Goal: Information Seeking & Learning: Learn about a topic

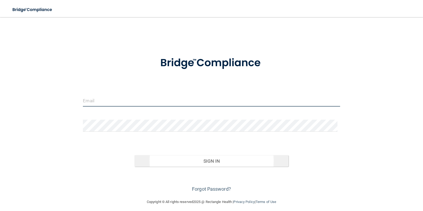
type input "[PERSON_NAME][EMAIL_ADDRESS][DOMAIN_NAME]"
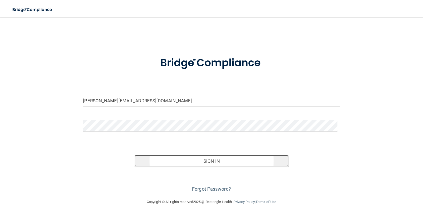
click at [210, 161] on button "Sign In" at bounding box center [211, 161] width 154 height 12
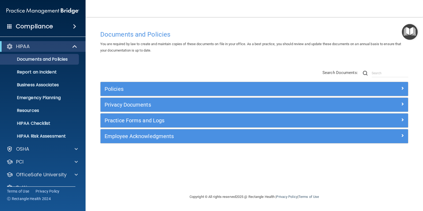
scroll to position [11, 0]
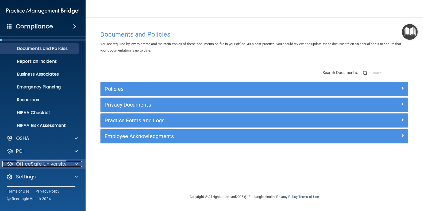
click at [76, 162] on span at bounding box center [76, 164] width 3 height 6
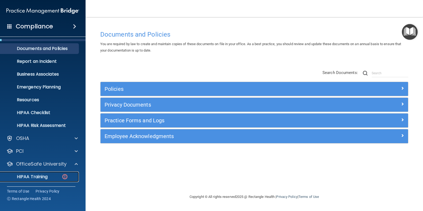
click at [39, 176] on p "HIPAA Training" at bounding box center [25, 176] width 44 height 5
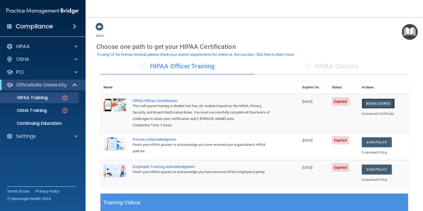
click at [373, 102] on link "Begin Course" at bounding box center [378, 104] width 33 height 10
click at [308, 66] on span "✓" at bounding box center [307, 66] width 6 height 8
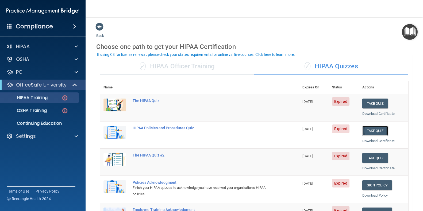
click at [370, 130] on button "Take Quiz" at bounding box center [375, 131] width 26 height 10
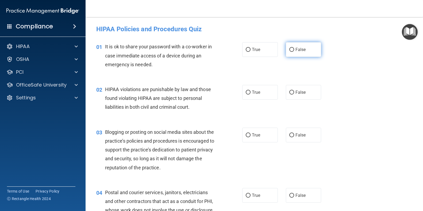
click at [289, 48] on input "False" at bounding box center [291, 50] width 5 height 4
radio input "true"
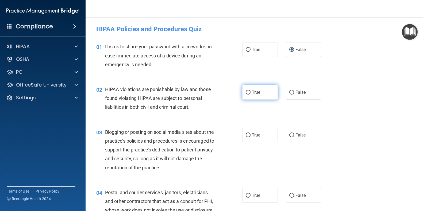
click at [246, 92] on input "True" at bounding box center [248, 93] width 5 height 4
radio input "true"
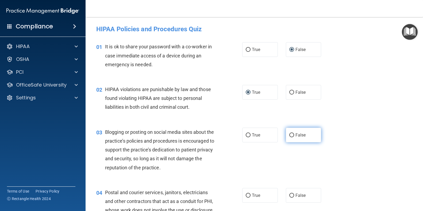
click at [289, 135] on input "False" at bounding box center [291, 135] width 5 height 4
radio input "true"
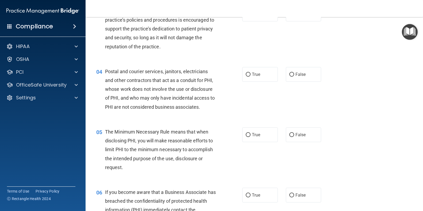
scroll to position [134, 0]
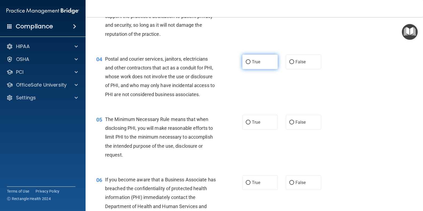
click at [246, 62] on input "True" at bounding box center [248, 62] width 5 height 4
radio input "true"
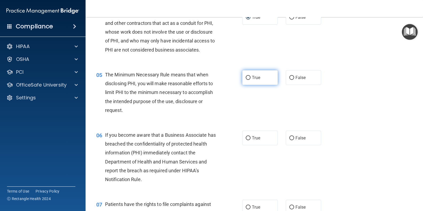
click at [246, 76] on input "True" at bounding box center [248, 78] width 5 height 4
radio input "true"
click at [289, 137] on input "False" at bounding box center [291, 138] width 5 height 4
radio input "true"
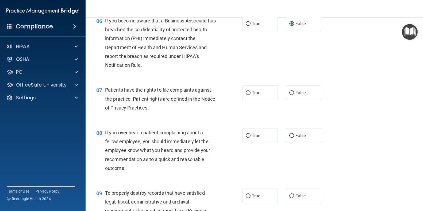
scroll to position [312, 0]
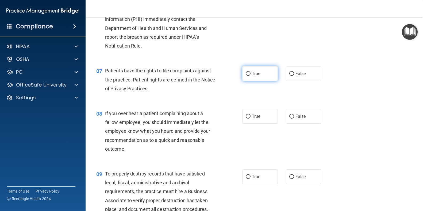
click at [246, 74] on input "True" at bounding box center [248, 74] width 5 height 4
radio input "true"
click at [292, 118] on label "False" at bounding box center [304, 116] width 36 height 15
click at [292, 118] on input "False" at bounding box center [291, 117] width 5 height 4
radio input "true"
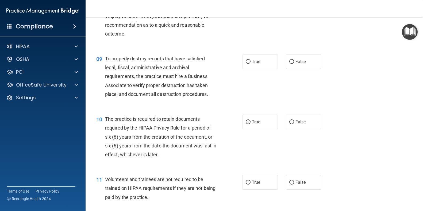
scroll to position [445, 0]
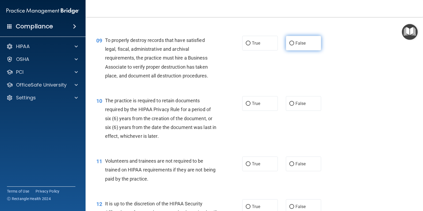
click at [289, 43] on input "False" at bounding box center [291, 43] width 5 height 4
radio input "true"
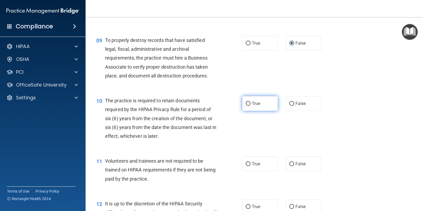
click at [247, 103] on input "True" at bounding box center [248, 104] width 5 height 4
radio input "true"
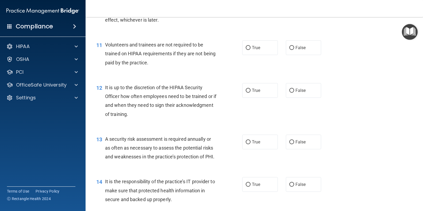
scroll to position [579, 0]
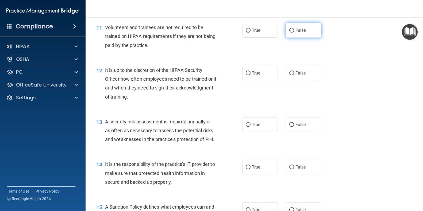
click at [289, 29] on input "False" at bounding box center [291, 31] width 5 height 4
radio input "true"
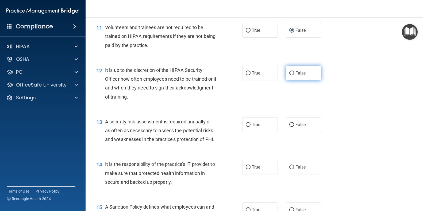
click at [289, 74] on input "False" at bounding box center [291, 73] width 5 height 4
radio input "true"
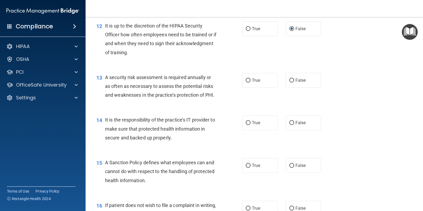
scroll to position [668, 0]
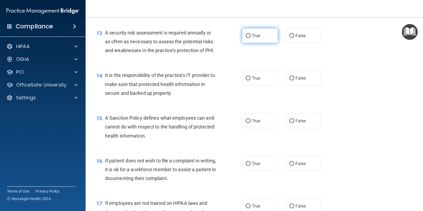
click at [246, 35] on input "True" at bounding box center [248, 36] width 5 height 4
radio input "true"
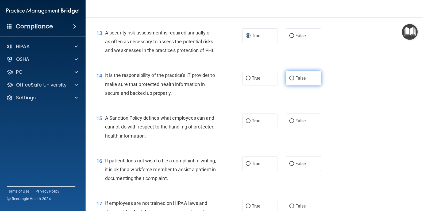
click at [289, 80] on input "False" at bounding box center [291, 78] width 5 height 4
radio input "true"
click at [289, 123] on input "False" at bounding box center [291, 121] width 5 height 4
radio input "true"
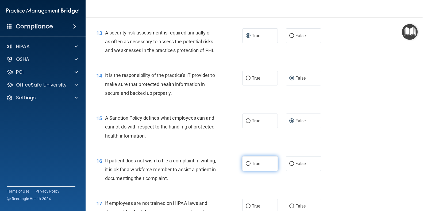
click at [246, 166] on input "True" at bounding box center [248, 164] width 5 height 4
radio input "true"
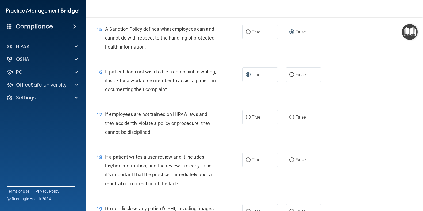
scroll to position [802, 0]
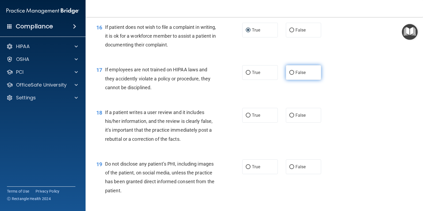
click at [289, 75] on input "False" at bounding box center [291, 73] width 5 height 4
radio input "true"
click at [289, 118] on input "False" at bounding box center [291, 116] width 5 height 4
radio input "true"
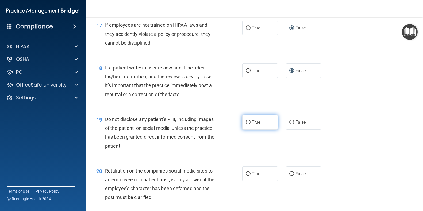
click at [246, 125] on input "True" at bounding box center [248, 123] width 5 height 4
radio input "true"
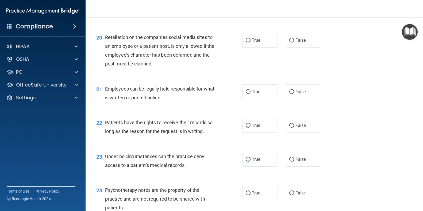
scroll to position [935, 0]
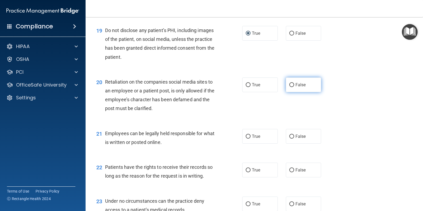
click at [289, 87] on input "False" at bounding box center [291, 85] width 5 height 4
radio input "true"
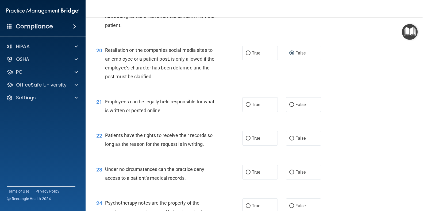
scroll to position [980, 0]
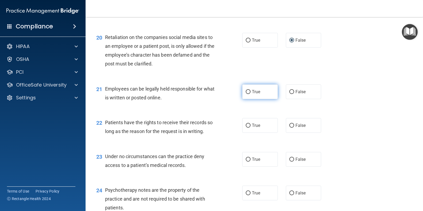
click at [246, 94] on input "True" at bounding box center [248, 92] width 5 height 4
radio input "true"
click at [289, 128] on input "False" at bounding box center [291, 126] width 5 height 4
radio input "true"
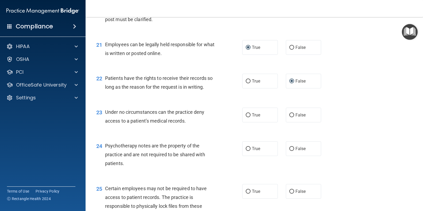
scroll to position [1069, 0]
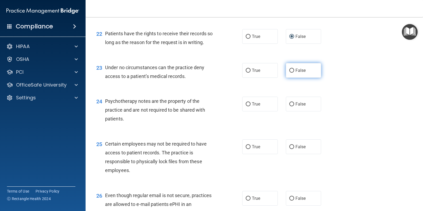
click at [290, 73] on input "False" at bounding box center [291, 71] width 5 height 4
radio input "true"
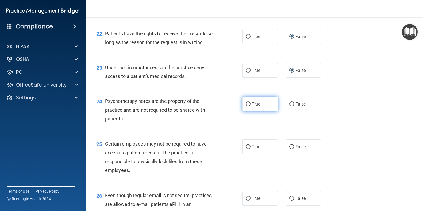
click at [246, 111] on label "True" at bounding box center [260, 104] width 36 height 15
click at [246, 106] on input "True" at bounding box center [248, 104] width 5 height 4
radio input "true"
click at [246, 149] on input "True" at bounding box center [248, 147] width 5 height 4
radio input "true"
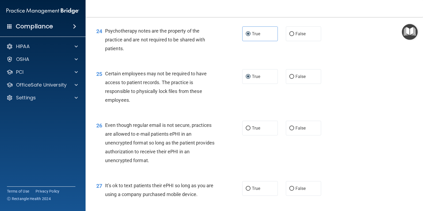
scroll to position [1158, 0]
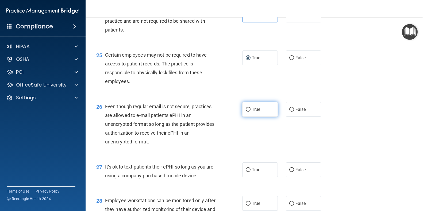
click at [246, 112] on input "True" at bounding box center [248, 110] width 5 height 4
radio input "true"
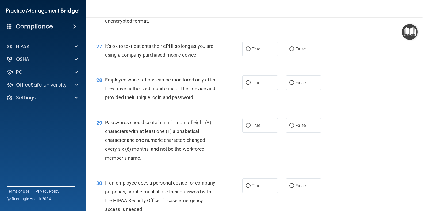
scroll to position [1291, 0]
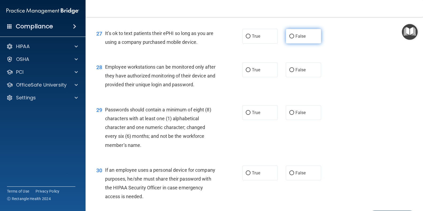
click at [289, 38] on input "False" at bounding box center [291, 36] width 5 height 4
radio input "true"
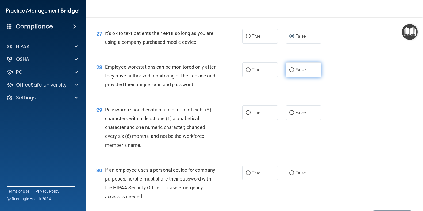
click at [289, 72] on input "False" at bounding box center [291, 70] width 5 height 4
radio input "true"
click at [246, 115] on input "True" at bounding box center [248, 113] width 5 height 4
radio input "true"
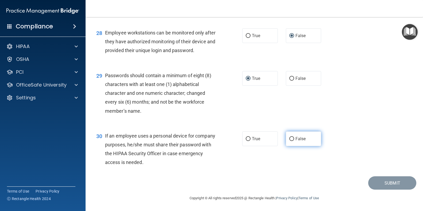
click at [290, 141] on input "False" at bounding box center [291, 139] width 5 height 4
radio input "true"
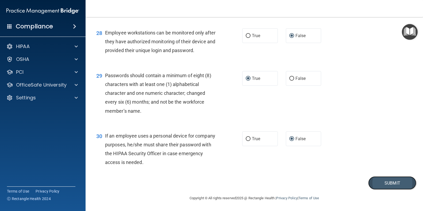
click at [391, 188] on button "Submit" at bounding box center [392, 183] width 48 height 14
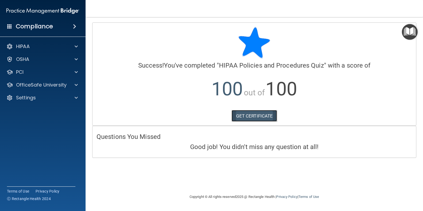
click at [262, 115] on link "GET CERTIFICATE" at bounding box center [254, 116] width 46 height 12
click at [77, 84] on span at bounding box center [76, 85] width 3 height 6
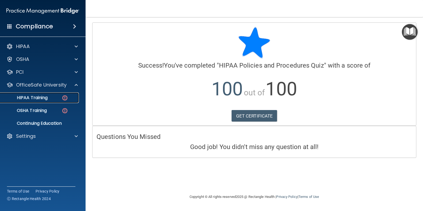
click at [65, 97] on img at bounding box center [64, 98] width 7 height 7
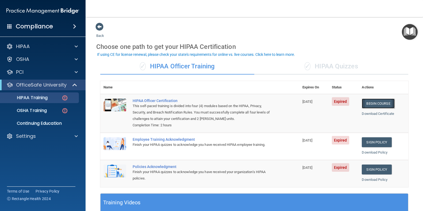
click at [376, 102] on link "Begin Course" at bounding box center [378, 104] width 33 height 10
click at [323, 68] on div "✓ HIPAA Quizzes" at bounding box center [331, 67] width 154 height 16
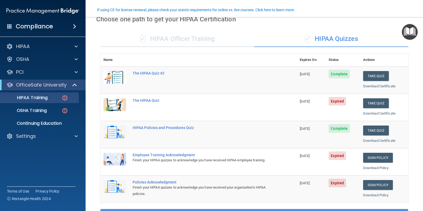
scroll to position [45, 0]
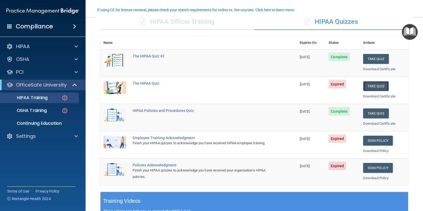
click at [368, 86] on button "Take Quiz" at bounding box center [376, 86] width 26 height 10
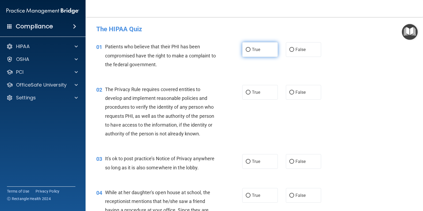
click at [246, 49] on input "True" at bounding box center [248, 50] width 5 height 4
radio input "true"
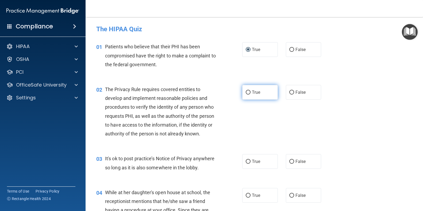
click at [246, 93] on input "True" at bounding box center [248, 93] width 5 height 4
radio input "true"
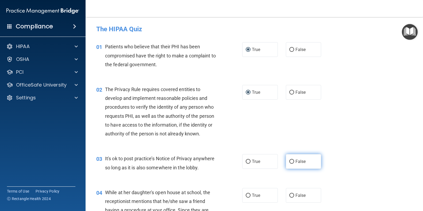
click at [289, 162] on input "False" at bounding box center [291, 162] width 5 height 4
radio input "true"
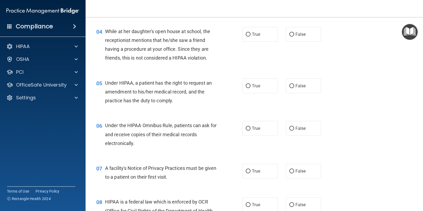
scroll to position [178, 0]
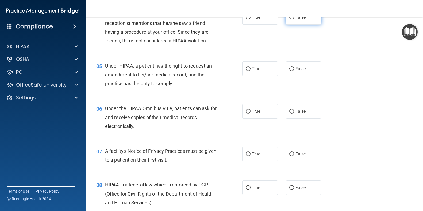
click at [289, 20] on input "False" at bounding box center [291, 17] width 5 height 4
radio input "true"
click at [289, 71] on input "False" at bounding box center [291, 69] width 5 height 4
radio input "true"
click at [246, 114] on input "True" at bounding box center [248, 112] width 5 height 4
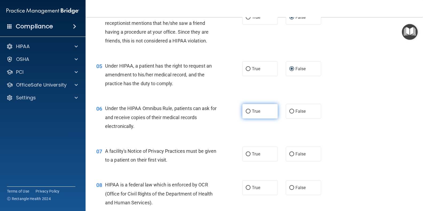
radio input "true"
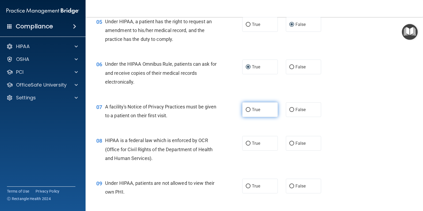
click at [246, 112] on input "True" at bounding box center [248, 110] width 5 height 4
radio input "true"
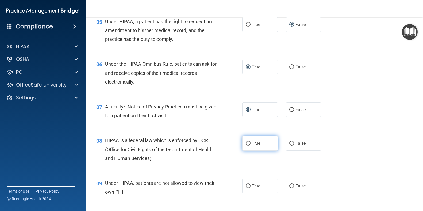
click at [246, 146] on input "True" at bounding box center [248, 144] width 5 height 4
radio input "true"
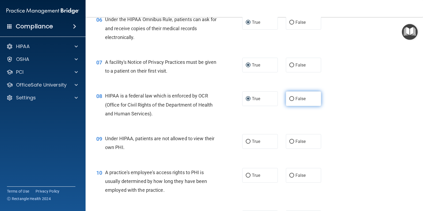
scroll to position [312, 0]
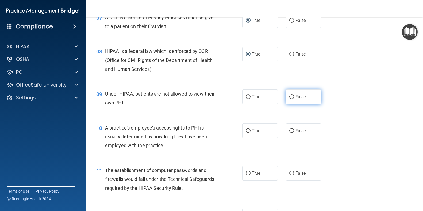
click at [291, 103] on label "False" at bounding box center [304, 97] width 36 height 15
click at [291, 99] on input "False" at bounding box center [291, 97] width 5 height 4
radio input "true"
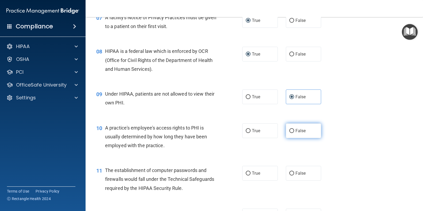
click at [289, 133] on input "False" at bounding box center [291, 131] width 5 height 4
radio input "true"
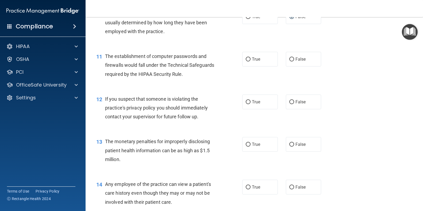
scroll to position [445, 0]
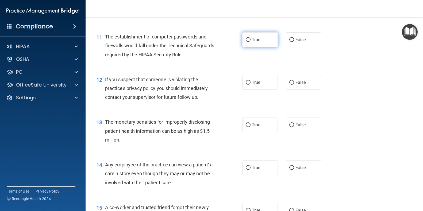
click at [247, 42] on input "True" at bounding box center [248, 40] width 5 height 4
radio input "true"
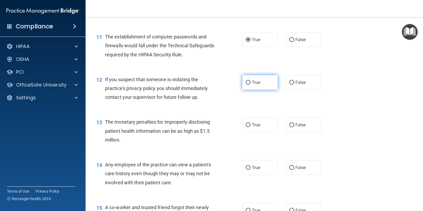
click at [246, 85] on input "True" at bounding box center [248, 83] width 5 height 4
radio input "true"
click at [248, 127] on input "True" at bounding box center [248, 125] width 5 height 4
radio input "true"
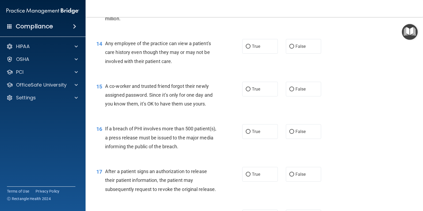
scroll to position [579, 0]
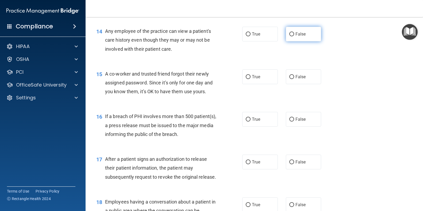
click at [289, 36] on input "False" at bounding box center [291, 34] width 5 height 4
radio input "true"
click at [289, 79] on input "False" at bounding box center [291, 77] width 5 height 4
radio input "true"
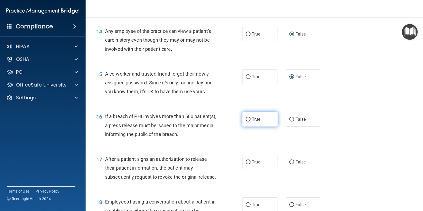
click at [246, 122] on input "True" at bounding box center [248, 120] width 5 height 4
radio input "true"
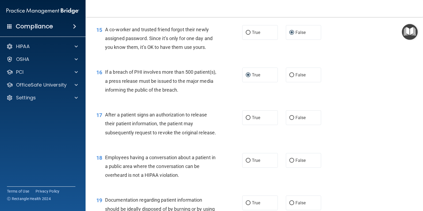
scroll to position [668, 0]
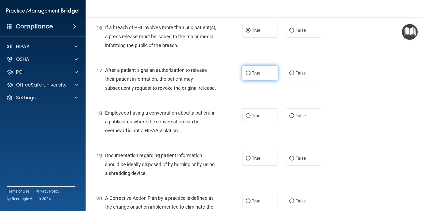
click at [246, 75] on input "True" at bounding box center [248, 73] width 5 height 4
radio input "true"
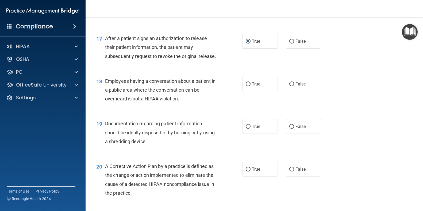
scroll to position [713, 0]
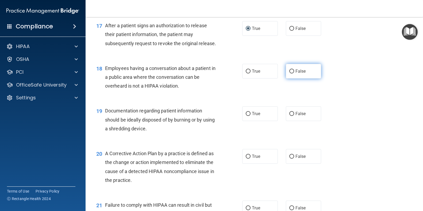
click at [289, 73] on input "False" at bounding box center [291, 71] width 5 height 4
radio input "true"
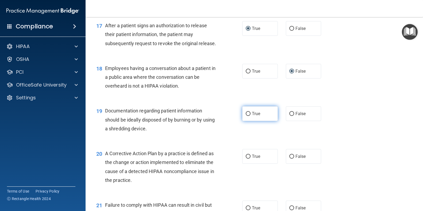
click at [246, 116] on input "True" at bounding box center [248, 114] width 5 height 4
radio input "true"
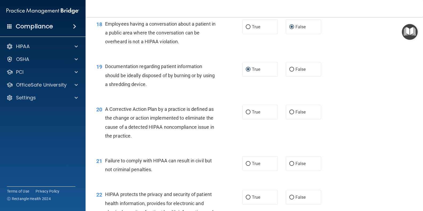
scroll to position [802, 0]
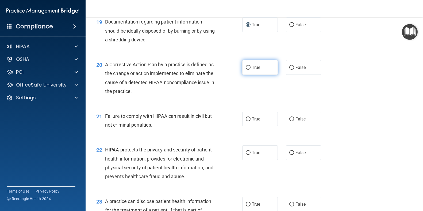
click at [246, 70] on input "True" at bounding box center [248, 68] width 5 height 4
radio input "true"
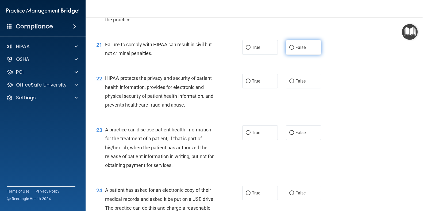
scroll to position [891, 0]
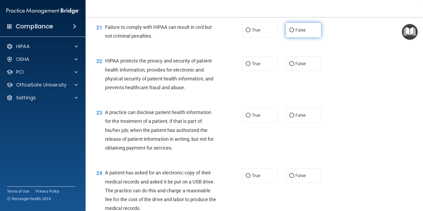
click at [291, 37] on label "False" at bounding box center [304, 30] width 36 height 15
click at [290, 32] on input "False" at bounding box center [291, 30] width 5 height 4
radio input "true"
click at [247, 66] on input "True" at bounding box center [248, 64] width 5 height 4
radio input "true"
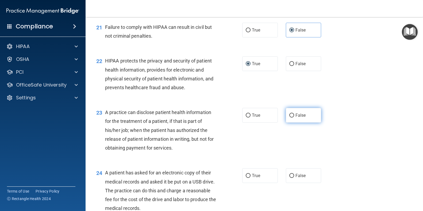
click at [289, 118] on input "False" at bounding box center [291, 116] width 5 height 4
radio input "true"
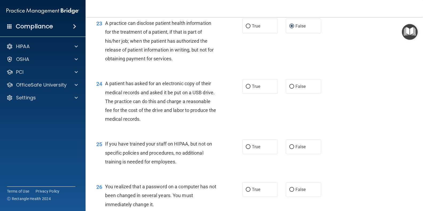
scroll to position [1024, 0]
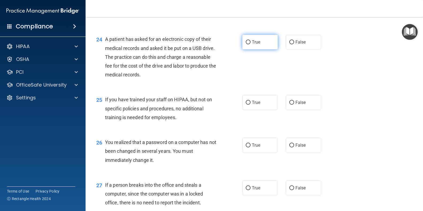
click at [246, 44] on input "True" at bounding box center [248, 42] width 5 height 4
radio input "true"
click at [290, 105] on input "False" at bounding box center [291, 103] width 5 height 4
radio input "true"
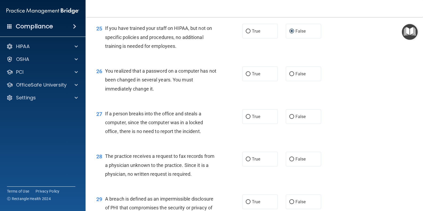
scroll to position [1113, 0]
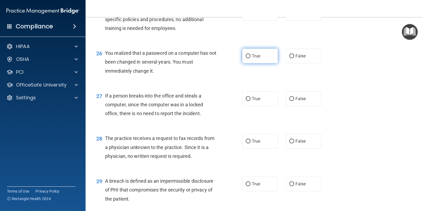
click at [246, 58] on input "True" at bounding box center [248, 56] width 5 height 4
radio input "true"
click at [289, 101] on input "False" at bounding box center [291, 99] width 5 height 4
radio input "true"
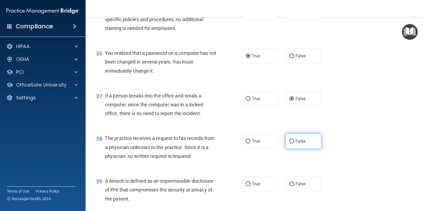
click at [290, 143] on input "False" at bounding box center [291, 141] width 5 height 4
radio input "true"
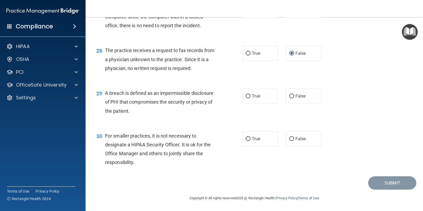
scroll to position [1219, 0]
click at [246, 95] on input "True" at bounding box center [248, 96] width 5 height 4
radio input "true"
click at [291, 137] on input "False" at bounding box center [291, 139] width 5 height 4
radio input "true"
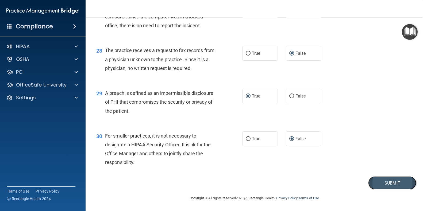
click at [385, 182] on button "Submit" at bounding box center [392, 183] width 48 height 14
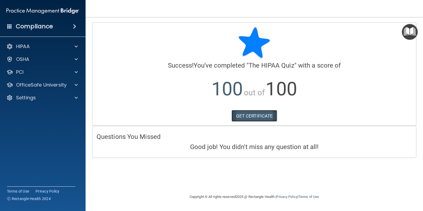
click at [244, 113] on link "GET CERTIFICATE" at bounding box center [254, 116] width 46 height 12
click at [34, 84] on p "OfficeSafe University" at bounding box center [41, 85] width 50 height 6
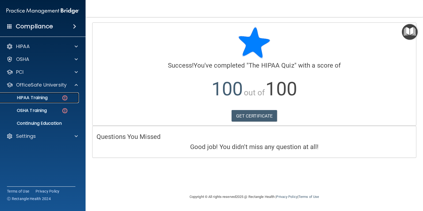
click at [30, 96] on p "HIPAA Training" at bounding box center [25, 97] width 44 height 5
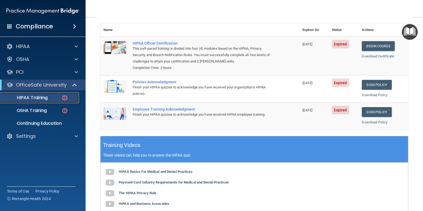
scroll to position [45, 0]
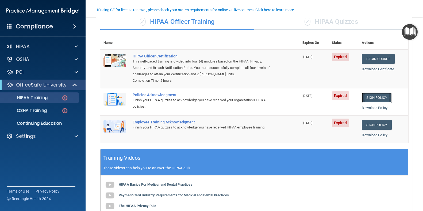
click at [368, 97] on link "Sign Policy" at bounding box center [377, 98] width 30 height 10
click at [372, 124] on link "Sign Policy" at bounding box center [377, 125] width 30 height 10
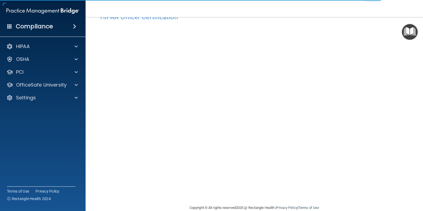
scroll to position [27, 0]
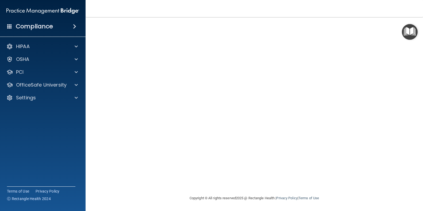
click at [411, 34] on img "Open Resource Center" at bounding box center [410, 32] width 16 height 16
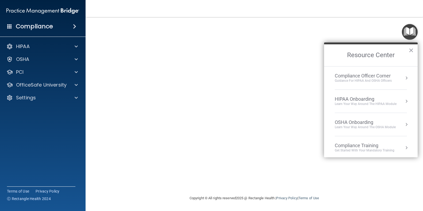
click at [403, 147] on button "Resource Center" at bounding box center [405, 147] width 5 height 5
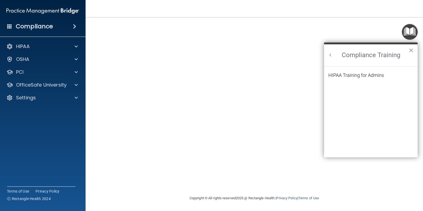
scroll to position [0, 0]
click at [366, 75] on div "HIPAA Training for Admins" at bounding box center [356, 75] width 56 height 5
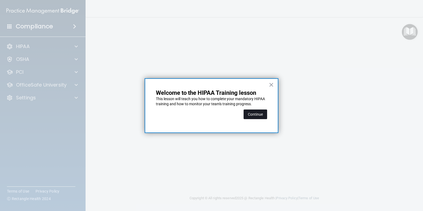
click at [256, 115] on button "Continue" at bounding box center [255, 115] width 24 height 10
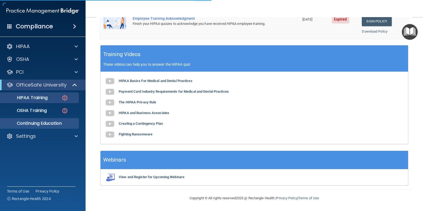
scroll to position [41, 0]
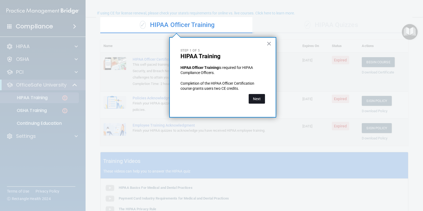
click at [258, 100] on button "Next" at bounding box center [256, 99] width 16 height 10
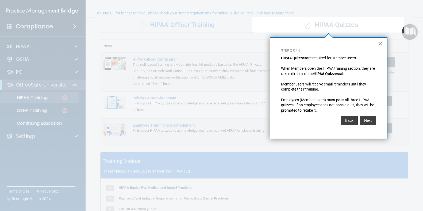
click at [382, 41] on button "×" at bounding box center [380, 43] width 5 height 9
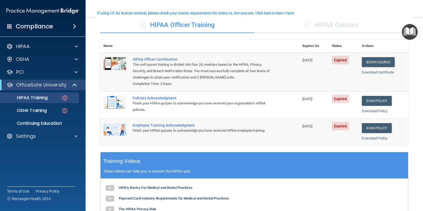
click at [325, 24] on div "✓ HIPAA Quizzes" at bounding box center [331, 25] width 154 height 16
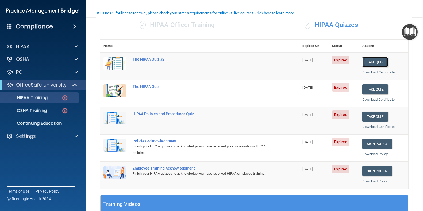
click at [369, 61] on button "Take Quiz" at bounding box center [375, 62] width 26 height 10
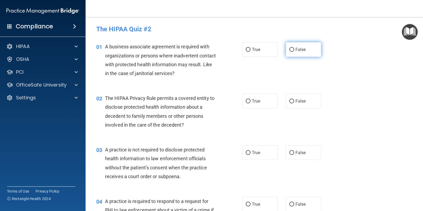
click at [290, 49] on input "False" at bounding box center [291, 50] width 5 height 4
radio input "true"
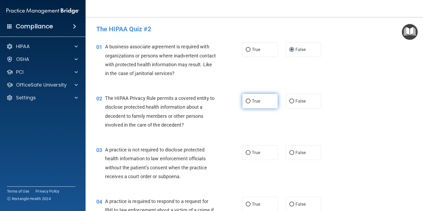
click at [246, 102] on input "True" at bounding box center [248, 101] width 5 height 4
radio input "true"
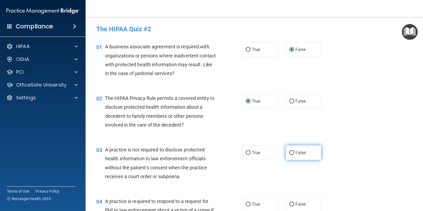
click at [289, 153] on input "False" at bounding box center [291, 153] width 5 height 4
radio input "true"
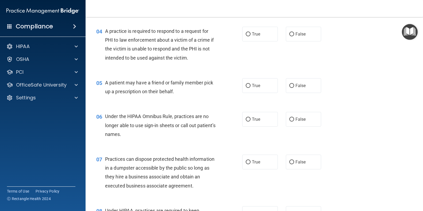
scroll to position [178, 0]
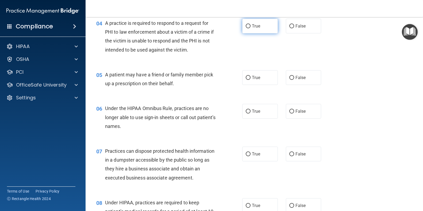
click at [246, 26] on input "True" at bounding box center [248, 26] width 5 height 4
radio input "true"
click at [246, 78] on input "True" at bounding box center [248, 78] width 5 height 4
radio input "true"
click at [289, 111] on input "False" at bounding box center [291, 112] width 5 height 4
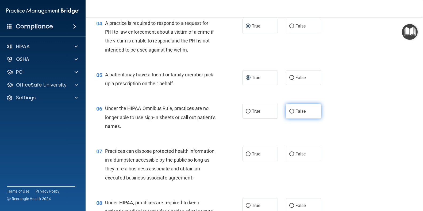
radio input "true"
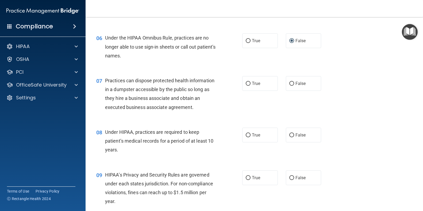
scroll to position [267, 0]
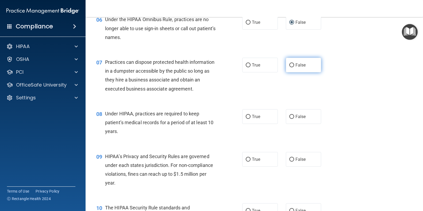
click at [289, 64] on input "False" at bounding box center [291, 65] width 5 height 4
radio input "true"
click at [289, 116] on input "False" at bounding box center [291, 117] width 5 height 4
radio input "true"
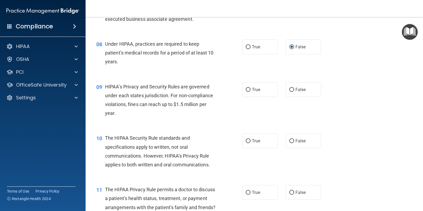
scroll to position [356, 0]
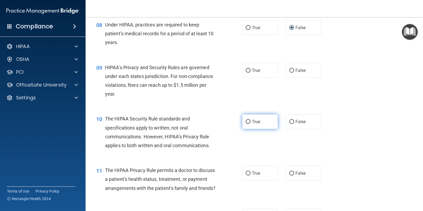
click at [247, 122] on input "True" at bounding box center [248, 122] width 5 height 4
radio input "true"
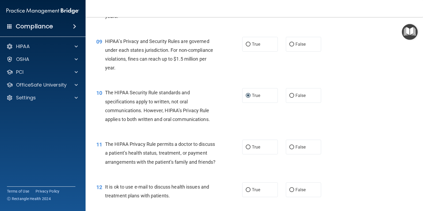
scroll to position [401, 0]
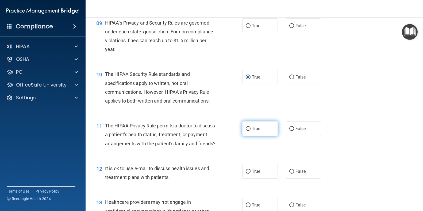
click at [246, 127] on input "True" at bounding box center [248, 129] width 5 height 4
radio input "true"
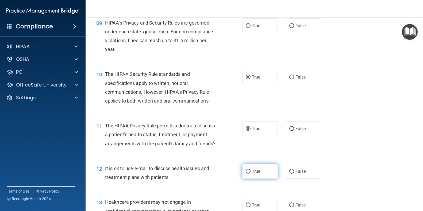
click at [246, 174] on input "True" at bounding box center [248, 172] width 5 height 4
radio input "true"
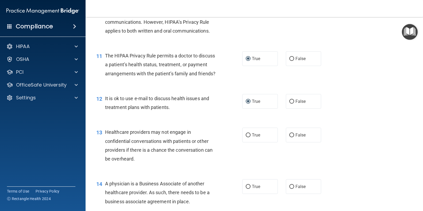
scroll to position [490, 0]
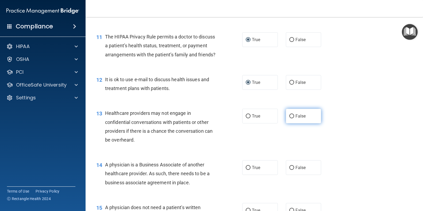
click at [289, 118] on input "False" at bounding box center [291, 116] width 5 height 4
radio input "true"
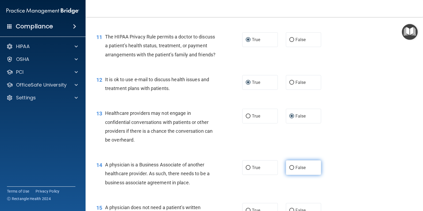
click at [289, 170] on input "False" at bounding box center [291, 168] width 5 height 4
radio input "true"
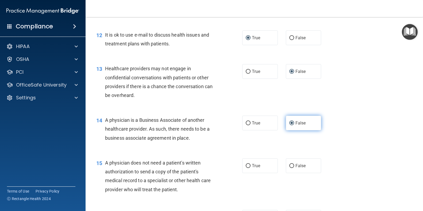
scroll to position [579, 0]
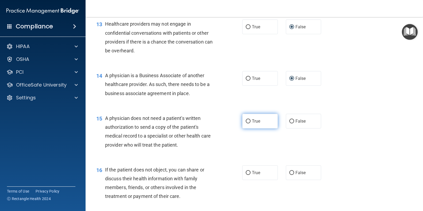
click at [246, 123] on input "True" at bounding box center [248, 121] width 5 height 4
radio input "true"
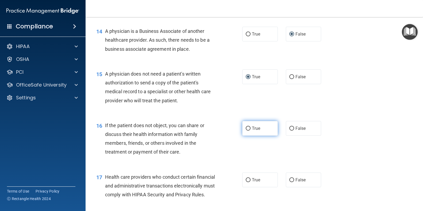
click at [246, 131] on input "True" at bounding box center [248, 129] width 5 height 4
radio input "true"
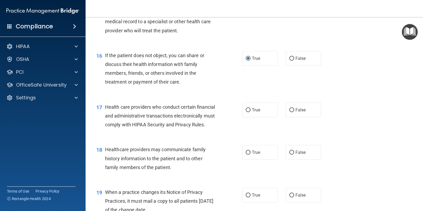
scroll to position [713, 0]
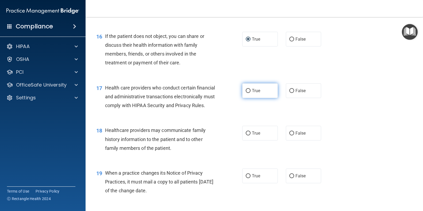
click at [247, 93] on input "True" at bounding box center [248, 91] width 5 height 4
radio input "true"
click at [289, 135] on input "False" at bounding box center [291, 133] width 5 height 4
radio input "true"
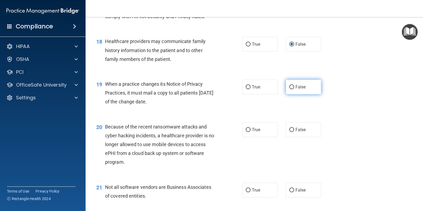
click at [289, 89] on input "False" at bounding box center [291, 87] width 5 height 4
radio input "true"
click at [289, 132] on input "False" at bounding box center [291, 130] width 5 height 4
radio input "true"
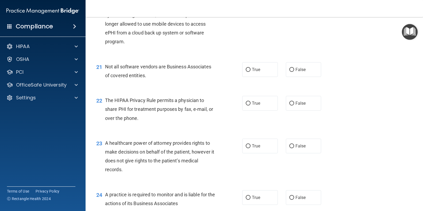
scroll to position [935, 0]
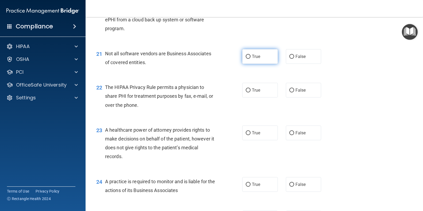
click at [248, 64] on label "True" at bounding box center [260, 56] width 36 height 15
click at [248, 59] on input "True" at bounding box center [248, 57] width 5 height 4
radio input "true"
click at [246, 92] on input "True" at bounding box center [248, 90] width 5 height 4
radio input "true"
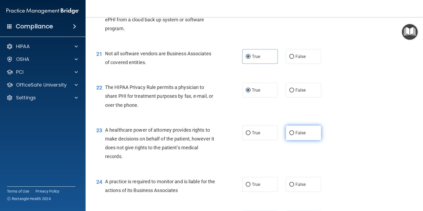
click at [289, 135] on input "False" at bounding box center [291, 133] width 5 height 4
radio input "true"
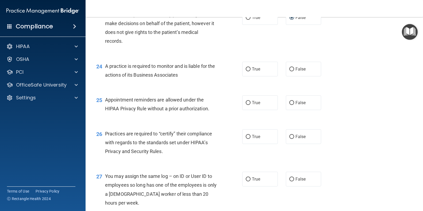
scroll to position [1069, 0]
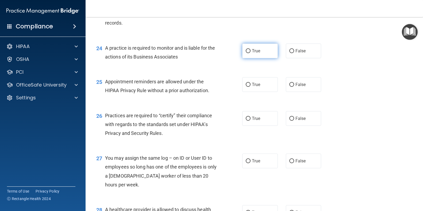
click at [246, 53] on input "True" at bounding box center [248, 51] width 5 height 4
radio input "true"
click at [246, 87] on input "True" at bounding box center [248, 85] width 5 height 4
radio input "true"
click at [289, 53] on input "False" at bounding box center [291, 51] width 5 height 4
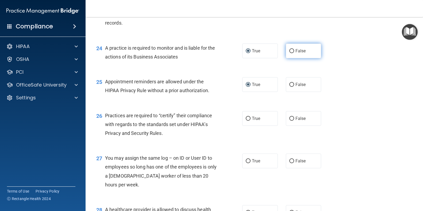
radio input "true"
radio input "false"
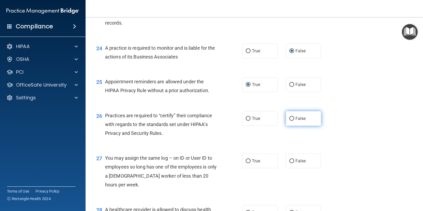
click at [290, 121] on input "False" at bounding box center [291, 119] width 5 height 4
radio input "true"
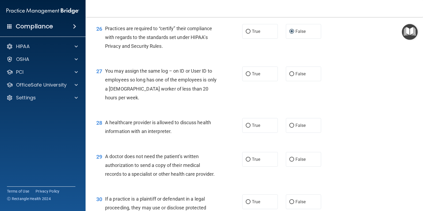
scroll to position [1158, 0]
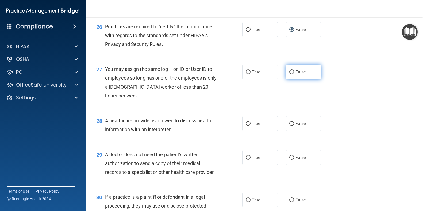
click at [289, 74] on input "False" at bounding box center [291, 72] width 5 height 4
radio input "true"
click at [246, 126] on input "True" at bounding box center [248, 124] width 5 height 4
radio input "true"
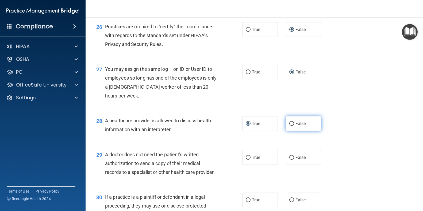
scroll to position [1202, 0]
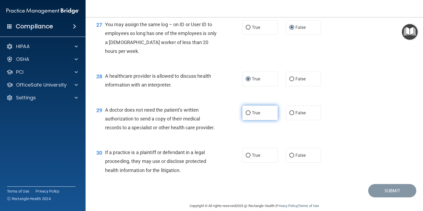
click at [246, 115] on input "True" at bounding box center [248, 113] width 5 height 4
radio input "true"
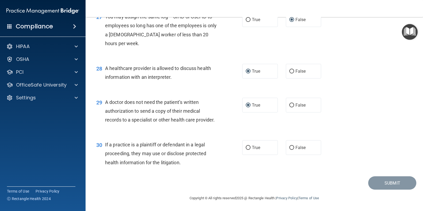
scroll to position [1237, 0]
click at [247, 147] on input "True" at bounding box center [248, 148] width 5 height 4
radio input "true"
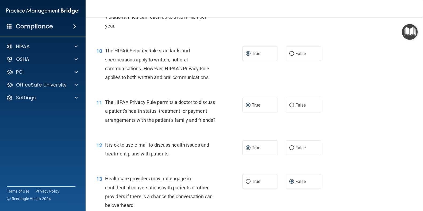
scroll to position [391, 0]
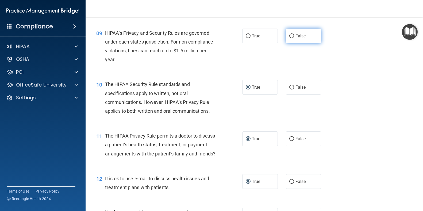
click at [289, 36] on input "False" at bounding box center [291, 36] width 5 height 4
radio input "true"
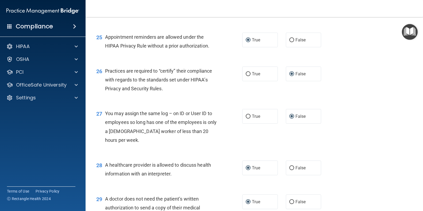
scroll to position [1237, 0]
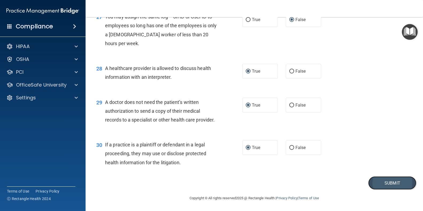
click at [386, 182] on button "Submit" at bounding box center [392, 183] width 48 height 14
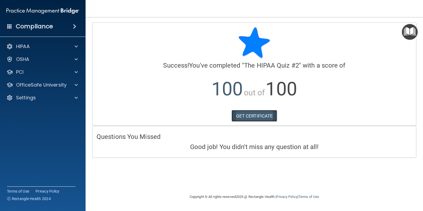
click at [264, 116] on link "GET CERTIFICATE" at bounding box center [254, 116] width 46 height 12
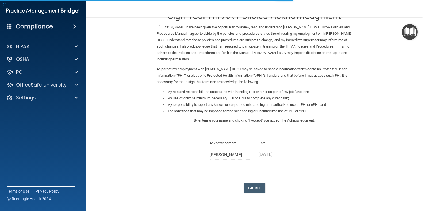
scroll to position [34, 0]
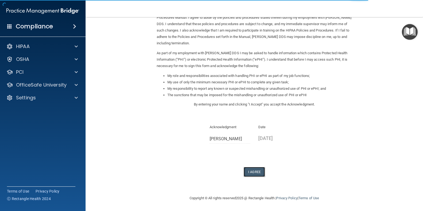
click at [252, 171] on button "I Agree" at bounding box center [253, 172] width 21 height 10
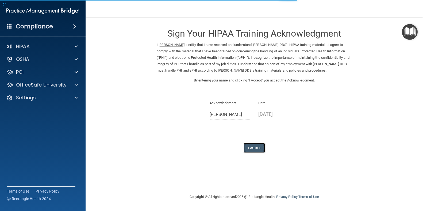
click at [255, 148] on button "I Agree" at bounding box center [253, 148] width 21 height 10
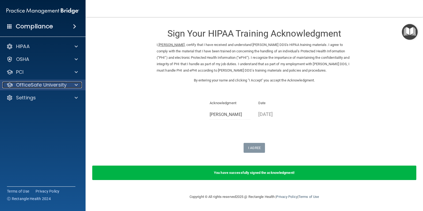
click at [27, 85] on p "OfficeSafe University" at bounding box center [41, 85] width 50 height 6
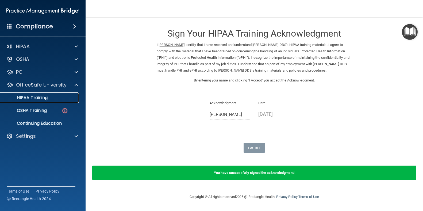
click at [36, 99] on p "HIPAA Training" at bounding box center [25, 97] width 44 height 5
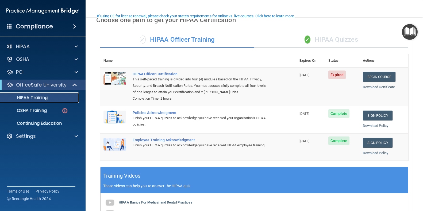
scroll to position [45, 0]
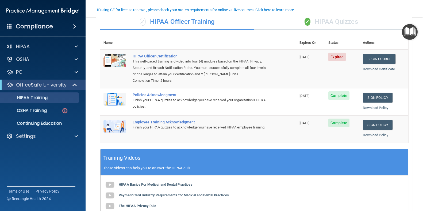
click at [165, 20] on div "✓ HIPAA Officer Training" at bounding box center [177, 22] width 154 height 16
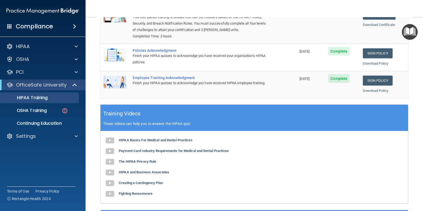
scroll to position [0, 0]
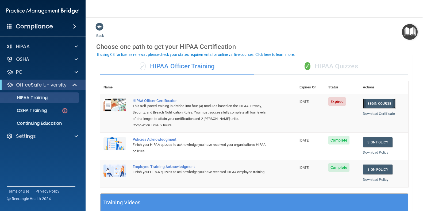
click at [373, 102] on link "Begin Course" at bounding box center [379, 104] width 33 height 10
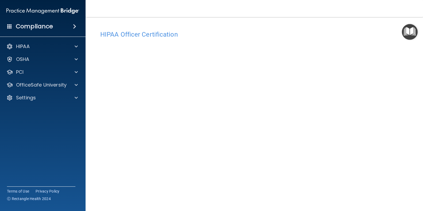
click at [409, 29] on img "Open Resource Center" at bounding box center [410, 32] width 16 height 16
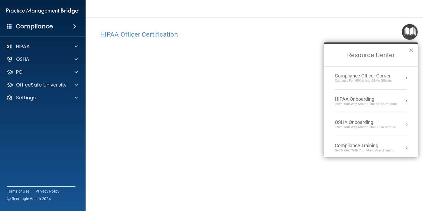
click at [409, 29] on img "Open Resource Center" at bounding box center [410, 32] width 16 height 16
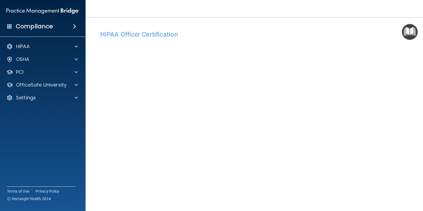
click at [409, 29] on img "Open Resource Center" at bounding box center [410, 32] width 16 height 16
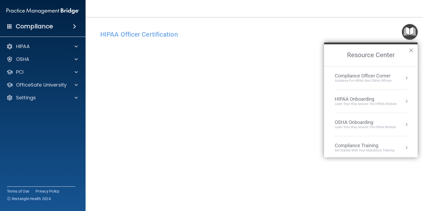
click at [279, 30] on div "HIPAA Officer Certification" at bounding box center [254, 34] width 316 height 13
click at [410, 48] on button "×" at bounding box center [410, 50] width 5 height 9
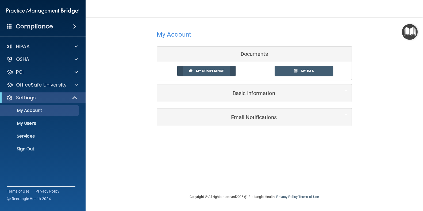
click at [212, 68] on link "My Compliance" at bounding box center [206, 71] width 59 height 10
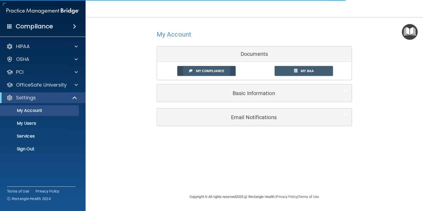
click at [212, 70] on span "My Compliance" at bounding box center [210, 71] width 28 height 4
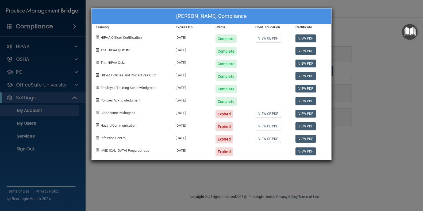
click at [369, 34] on div "[PERSON_NAME] Compliance Training Expires On Status Cont. Education Certificate…" at bounding box center [211, 105] width 423 height 211
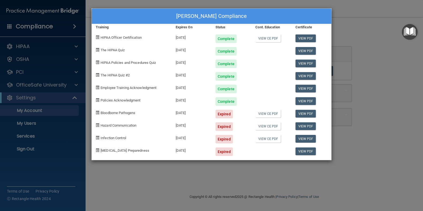
click at [354, 12] on div "[PERSON_NAME] Compliance Training Expires On Status Cont. Education Certificate…" at bounding box center [211, 105] width 423 height 211
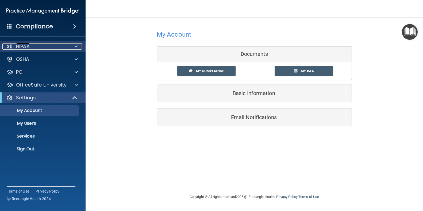
click at [18, 43] on p "HIPAA" at bounding box center [23, 46] width 14 height 6
